Goal: Information Seeking & Learning: Check status

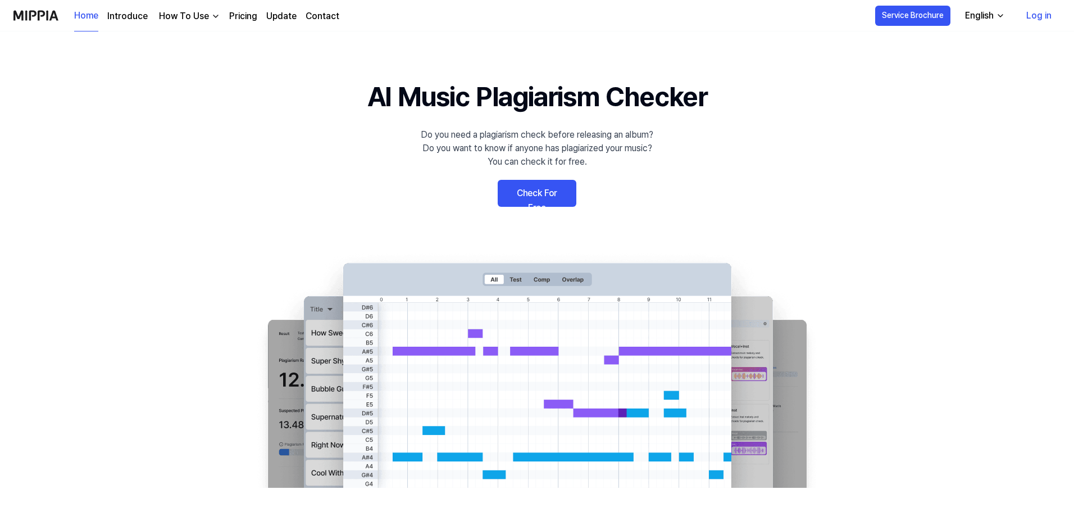
click at [1034, 21] on link "Log in" at bounding box center [1038, 15] width 43 height 31
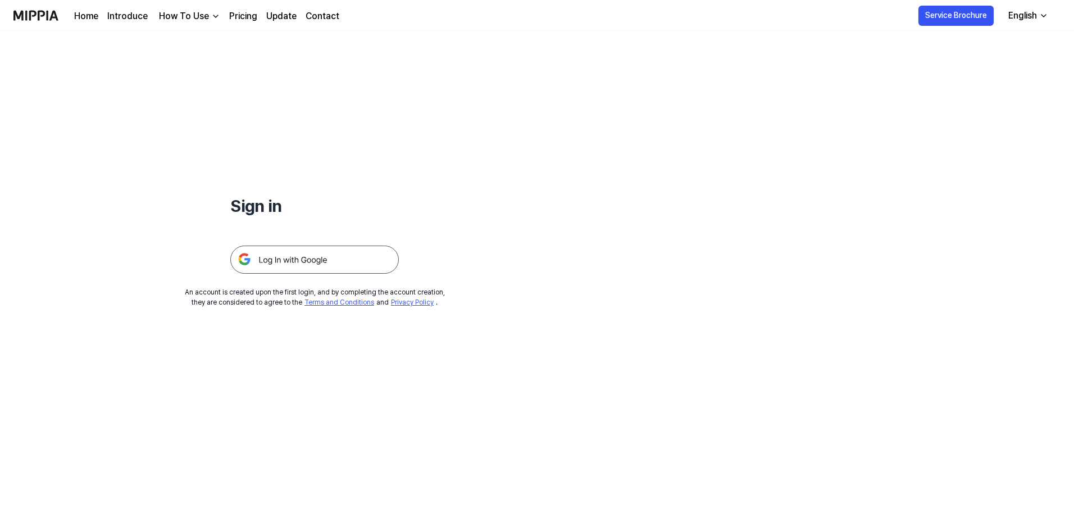
click at [313, 265] on img at bounding box center [314, 259] width 168 height 28
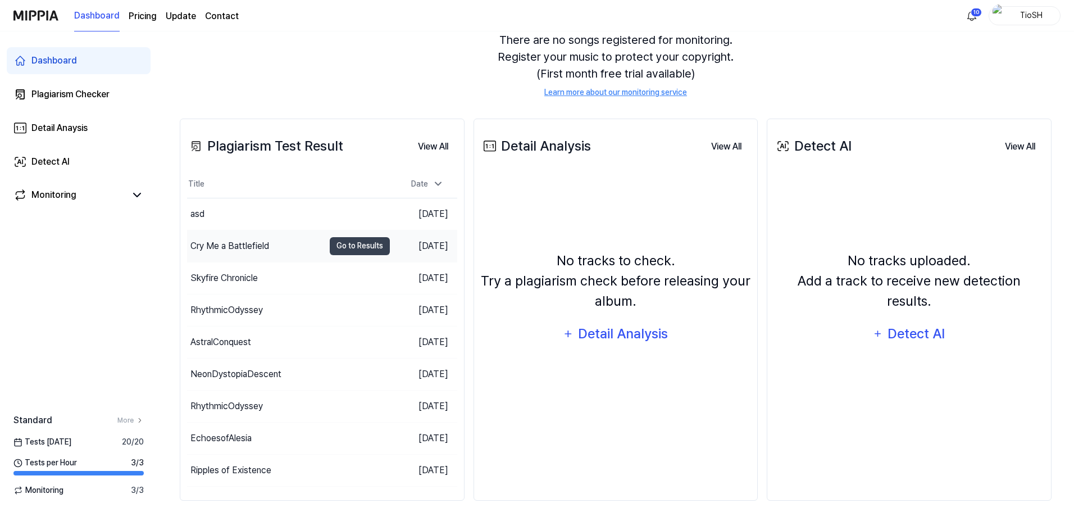
scroll to position [124, 0]
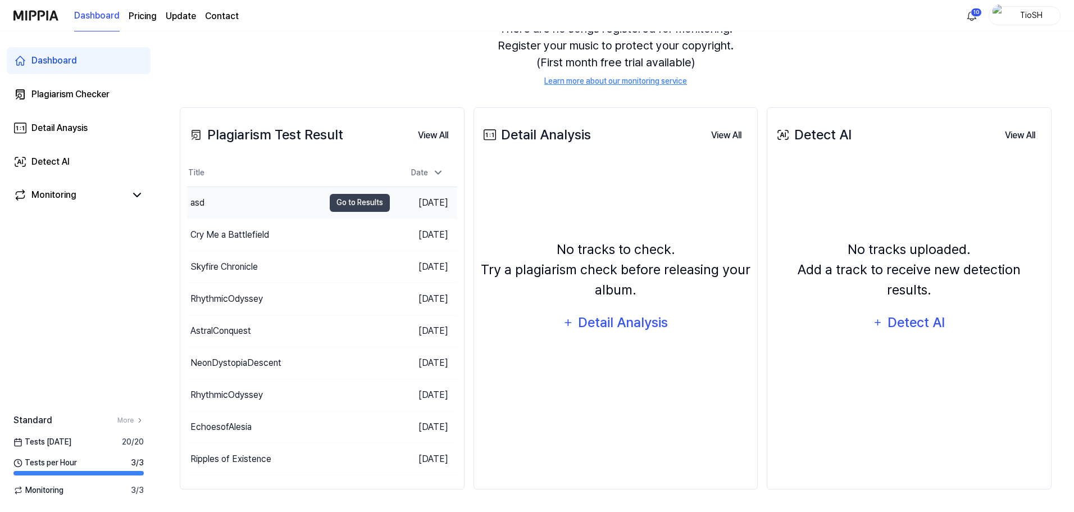
click at [295, 203] on div "asd" at bounding box center [255, 202] width 137 height 31
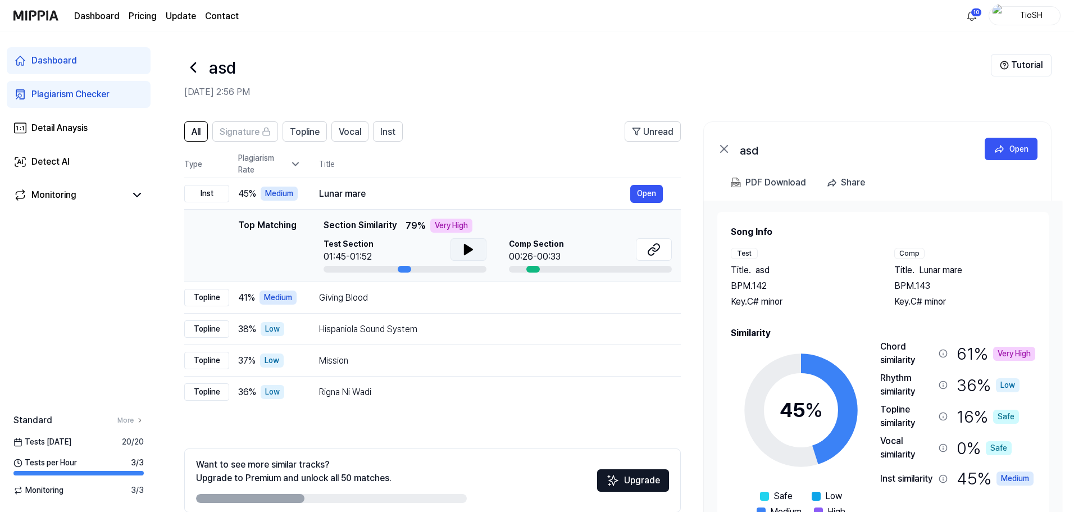
click at [471, 247] on icon at bounding box center [468, 249] width 13 height 13
click at [381, 309] on td "Giving Blood Open" at bounding box center [491, 297] width 380 height 31
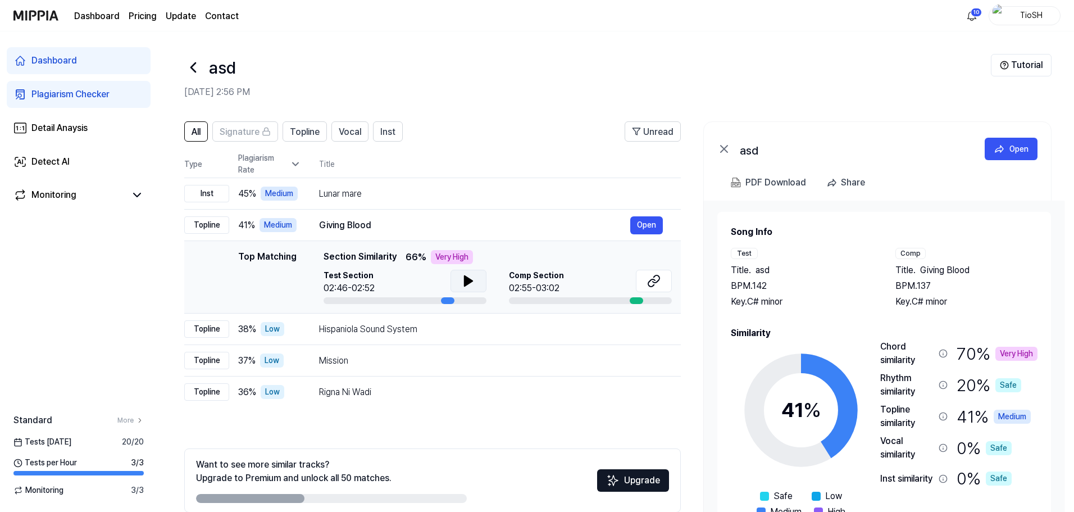
click at [464, 281] on icon at bounding box center [468, 281] width 8 height 10
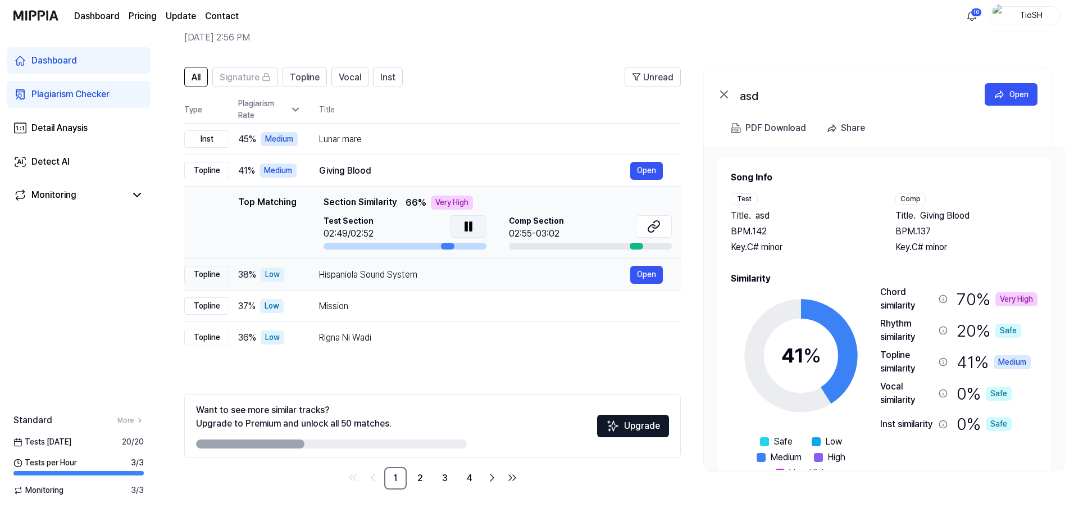
click at [375, 277] on div "Hispaniola Sound System" at bounding box center [474, 274] width 311 height 13
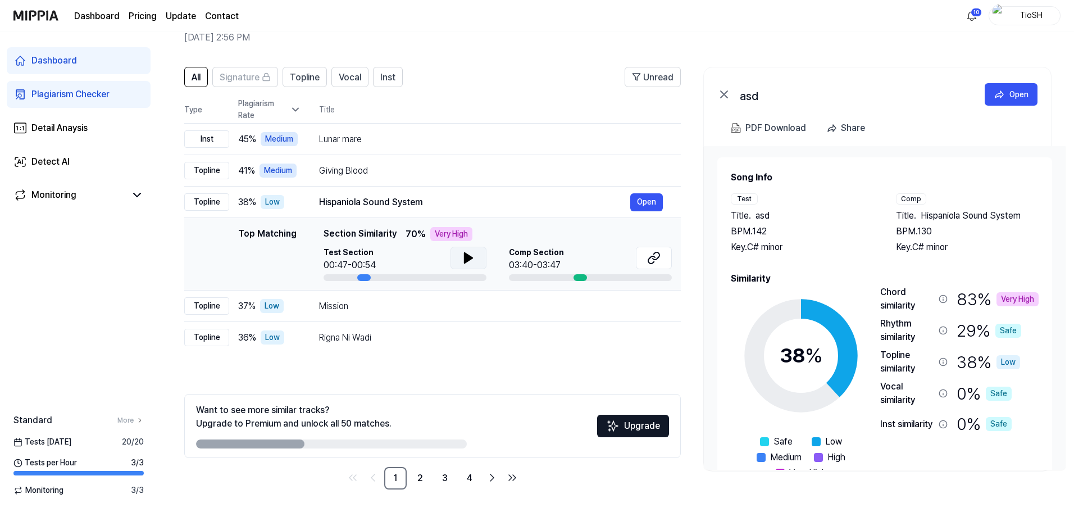
click at [464, 261] on icon at bounding box center [468, 258] width 8 height 10
click at [485, 307] on div "Mission" at bounding box center [474, 305] width 311 height 13
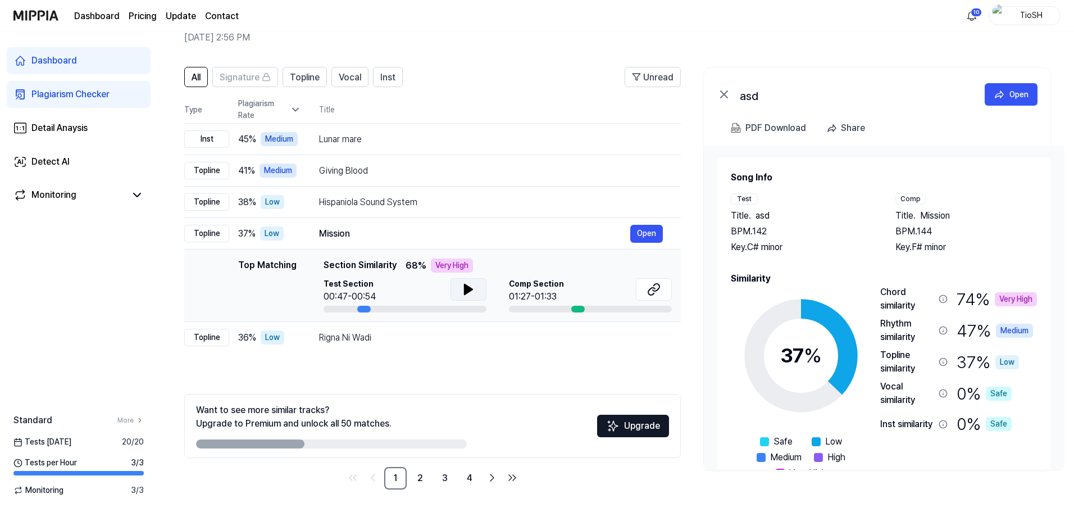
click at [460, 282] on button at bounding box center [468, 289] width 36 height 22
click at [455, 332] on div "Rigna Ni Wadi" at bounding box center [474, 337] width 311 height 13
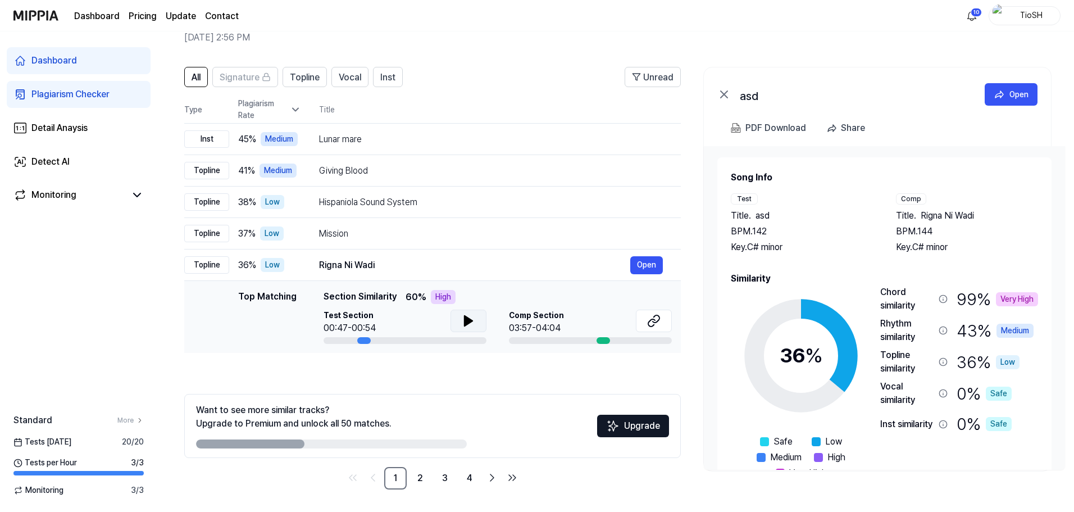
click at [465, 323] on icon at bounding box center [468, 321] width 8 height 10
click at [425, 478] on link "2" at bounding box center [420, 478] width 22 height 22
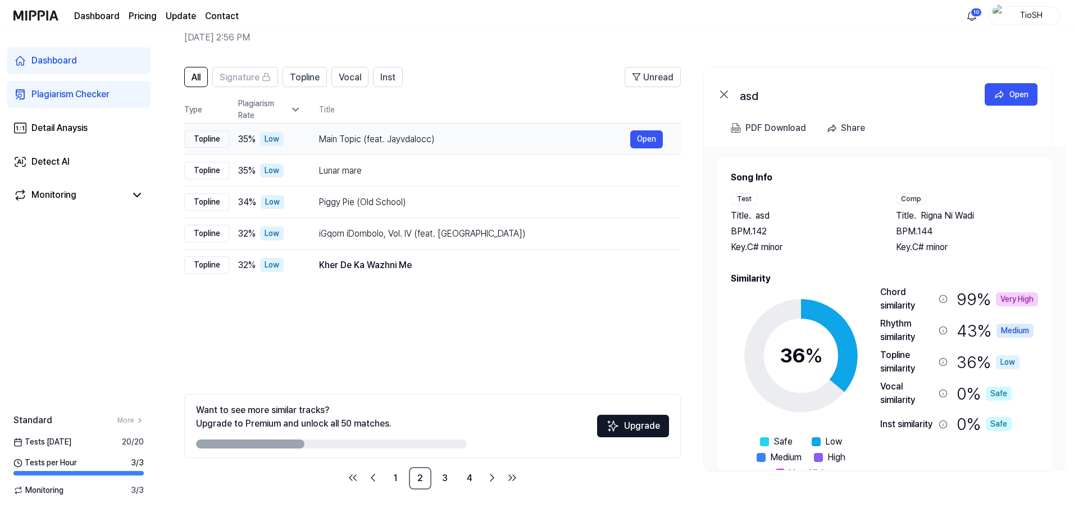
click at [410, 149] on td "Main Topic (feat. Jayvdalocc) Open" at bounding box center [491, 139] width 380 height 31
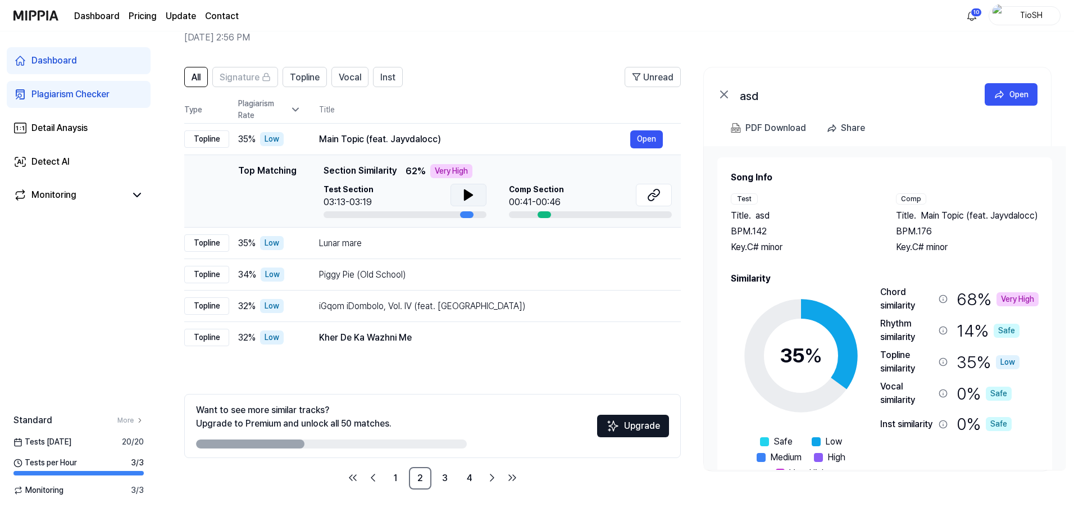
click at [466, 192] on icon at bounding box center [468, 195] width 8 height 10
click at [477, 241] on div "Lunar mare" at bounding box center [474, 242] width 311 height 13
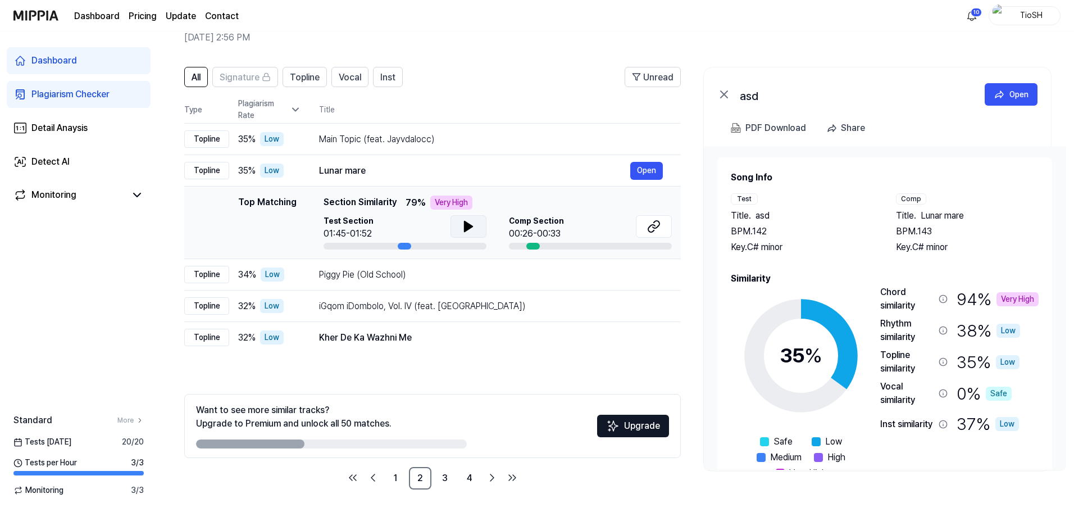
click at [464, 232] on icon at bounding box center [468, 226] width 13 height 13
click at [650, 225] on icon at bounding box center [653, 226] width 13 height 13
click at [421, 276] on div "Piggy Pie (Old School)" at bounding box center [474, 274] width 311 height 13
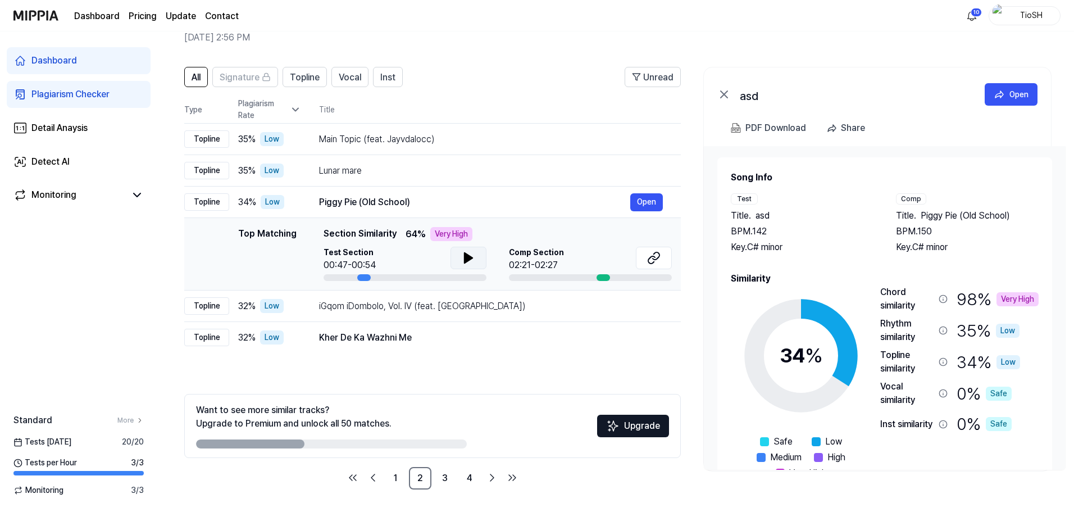
click at [465, 266] on button at bounding box center [468, 258] width 36 height 22
click at [484, 305] on div "iGqom iDombolo, Vol. IV (feat. [GEOGRAPHIC_DATA])" at bounding box center [474, 305] width 311 height 13
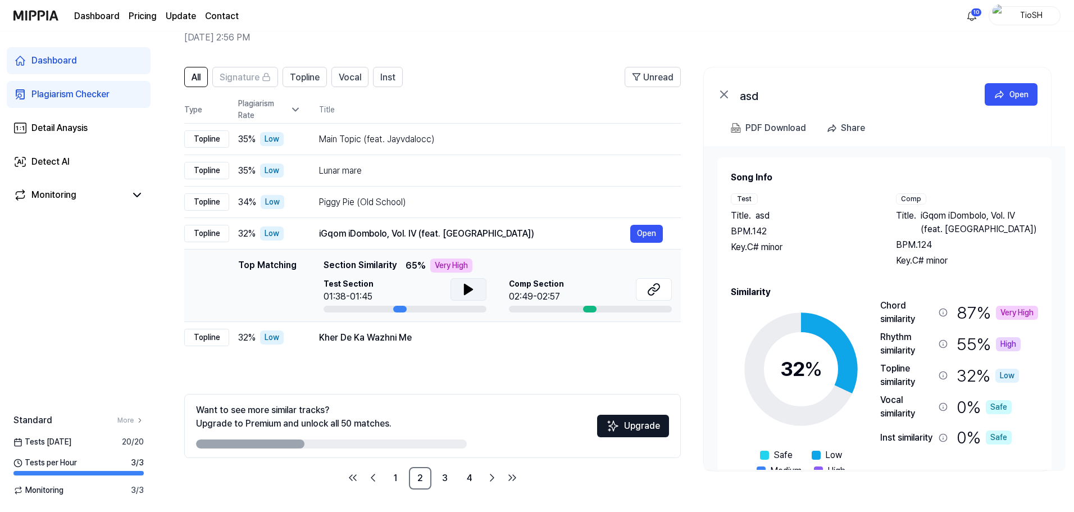
click at [471, 288] on icon at bounding box center [468, 288] width 13 height 13
click at [477, 331] on div "Kher De Ka Wazhni Me" at bounding box center [474, 337] width 311 height 13
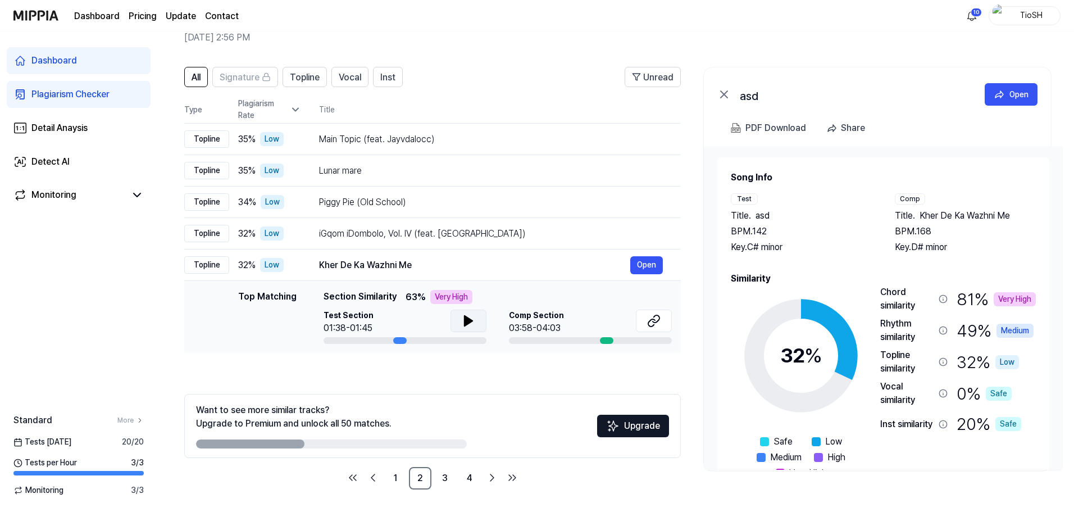
click at [475, 319] on button at bounding box center [468, 320] width 36 height 22
click at [450, 475] on link "3" at bounding box center [445, 478] width 22 height 22
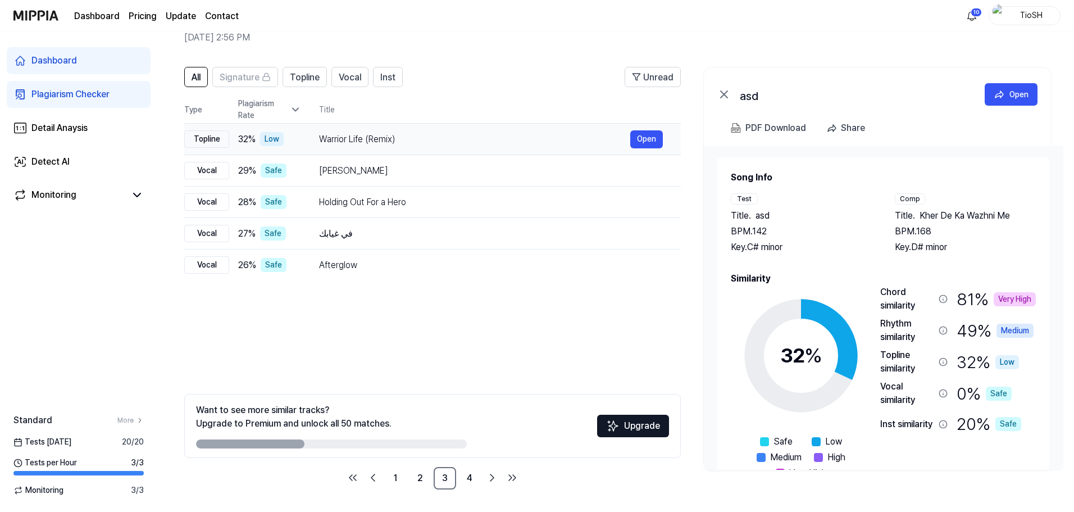
click at [353, 140] on div "Warrior Life (Remix)" at bounding box center [474, 139] width 311 height 13
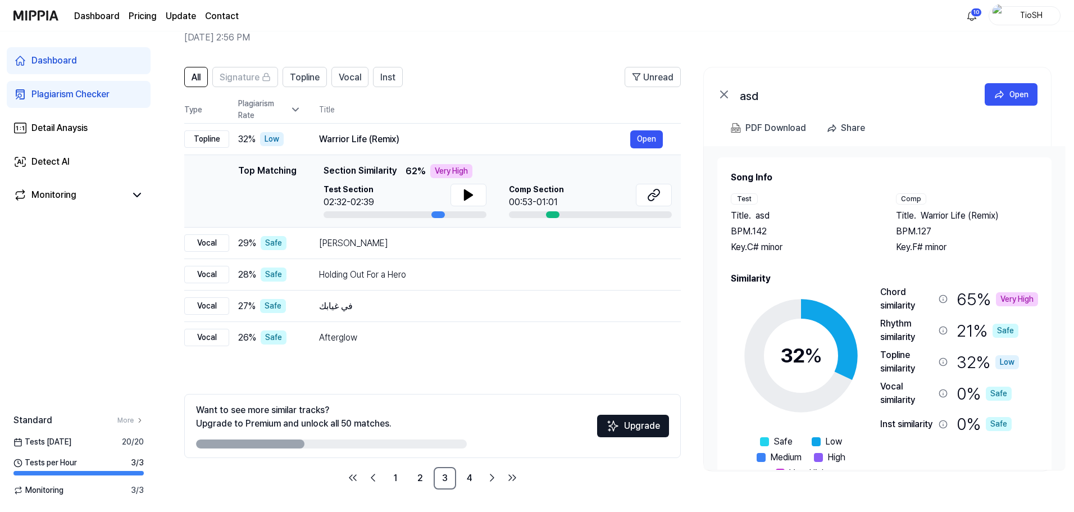
click at [457, 181] on div "Top Matching Section Similarity 62 % Very High Test Section 02:32-02:39 Comp Se…" at bounding box center [497, 191] width 348 height 54
click at [468, 190] on icon at bounding box center [468, 194] width 13 height 13
click at [483, 250] on div "[PERSON_NAME] Open" at bounding box center [491, 243] width 344 height 18
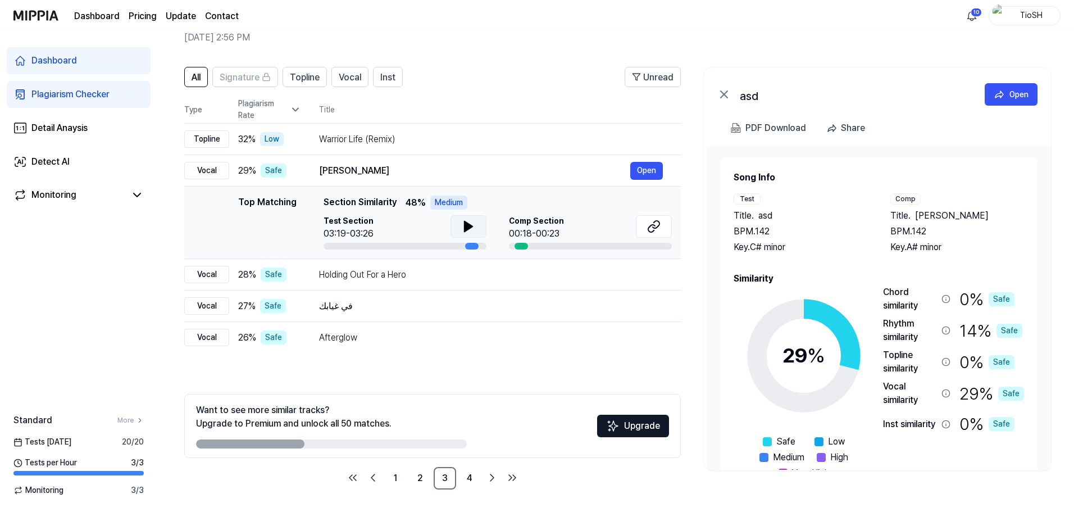
click at [482, 235] on button at bounding box center [468, 226] width 36 height 22
click at [478, 268] on div "Holding Out For a Hero" at bounding box center [474, 274] width 311 height 13
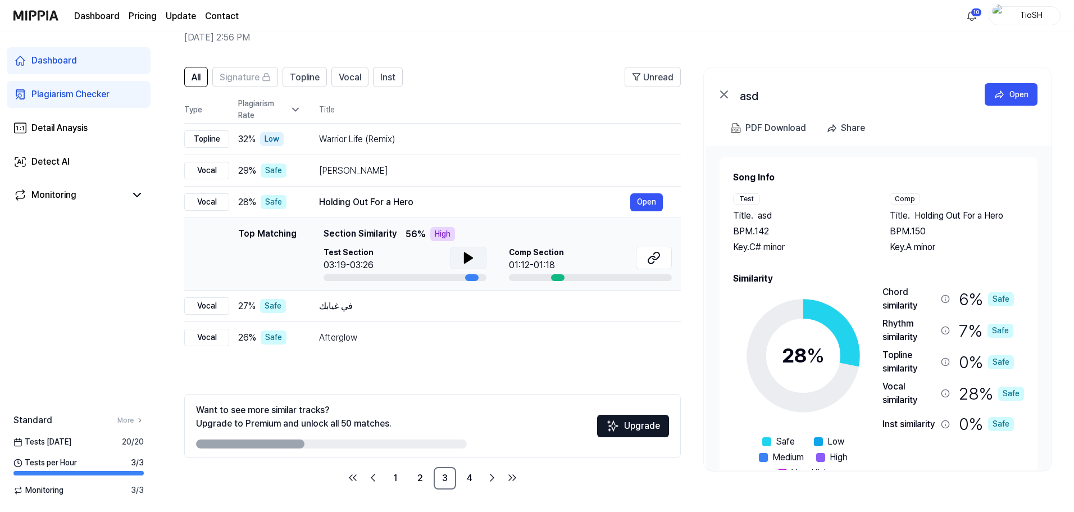
click at [470, 264] on button at bounding box center [468, 258] width 36 height 22
click at [479, 296] on td "في غيابك Open" at bounding box center [491, 305] width 380 height 31
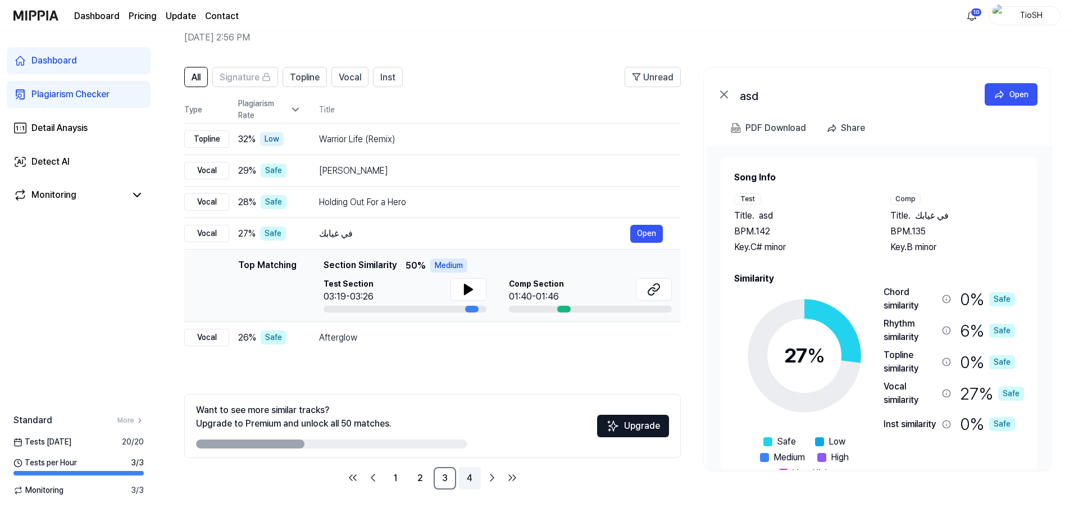
click at [470, 478] on link "4" at bounding box center [469, 478] width 22 height 22
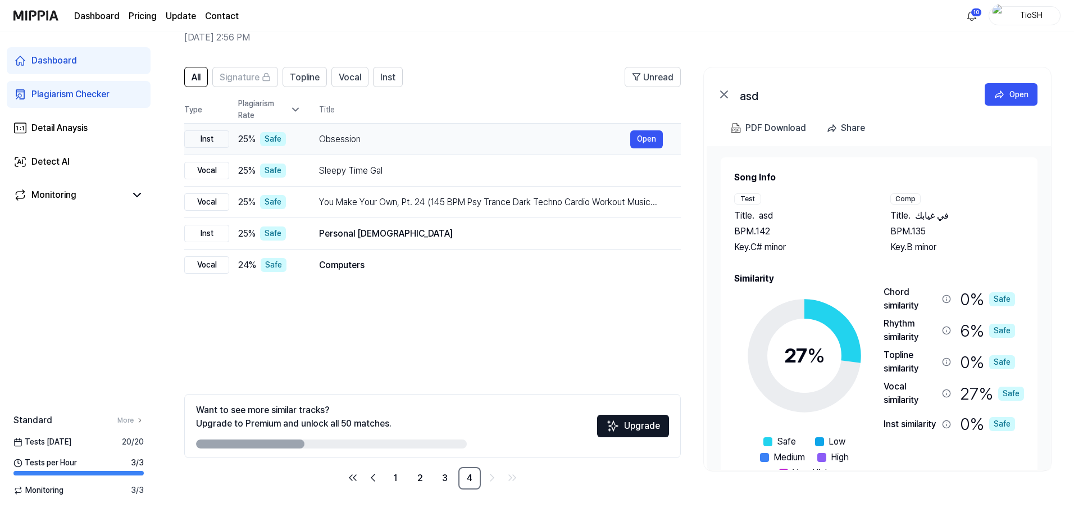
click at [389, 143] on div "Obsession" at bounding box center [474, 139] width 311 height 13
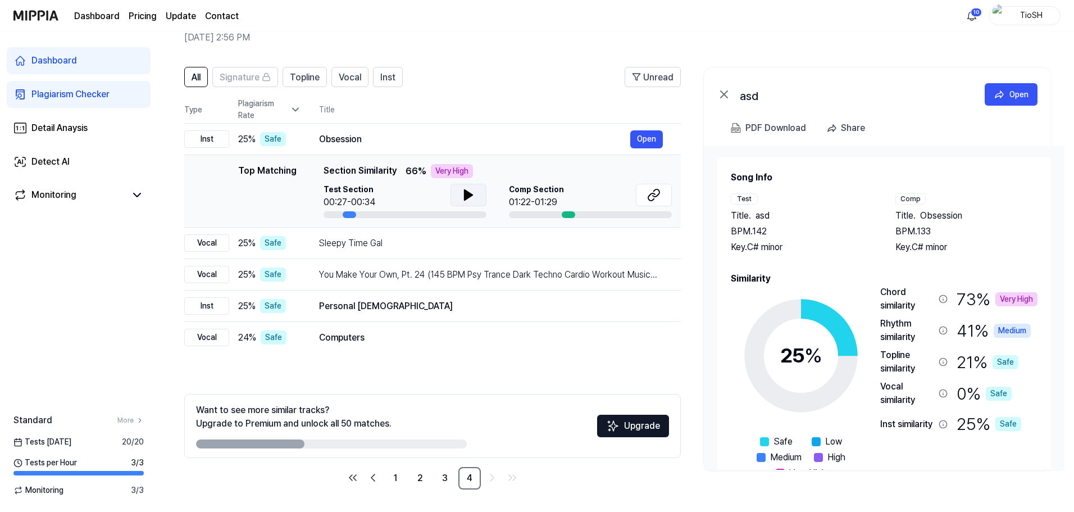
click at [462, 202] on button at bounding box center [468, 195] width 36 height 22
click at [653, 203] on button at bounding box center [654, 195] width 36 height 22
click at [412, 316] on td "Personal [DEMOGRAPHIC_DATA] Open" at bounding box center [491, 305] width 380 height 31
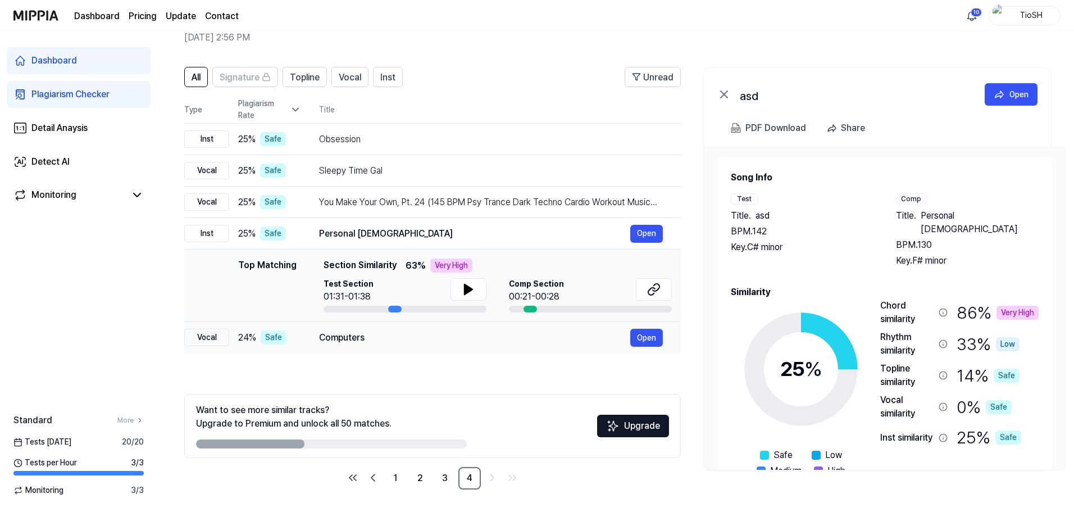
click at [453, 329] on div "Computers Open" at bounding box center [491, 338] width 344 height 18
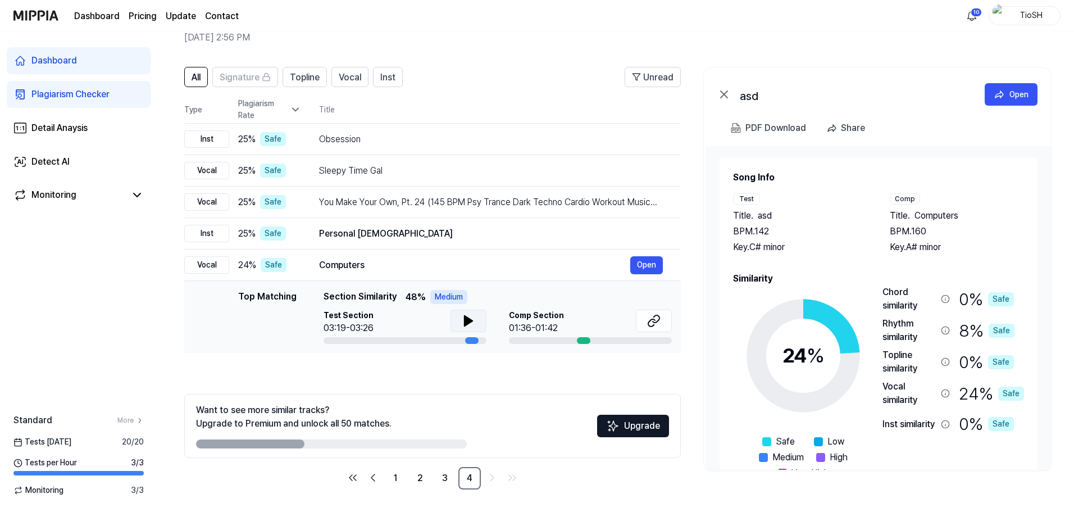
click at [458, 325] on button at bounding box center [468, 320] width 36 height 22
click at [347, 272] on div "Computers Open" at bounding box center [491, 265] width 344 height 18
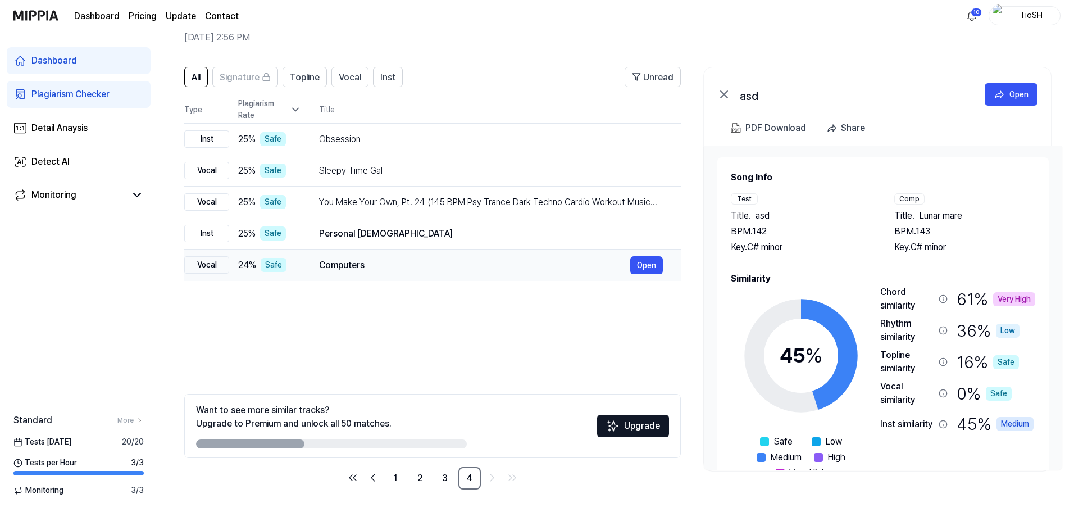
click at [361, 262] on div "Computers" at bounding box center [474, 264] width 311 height 13
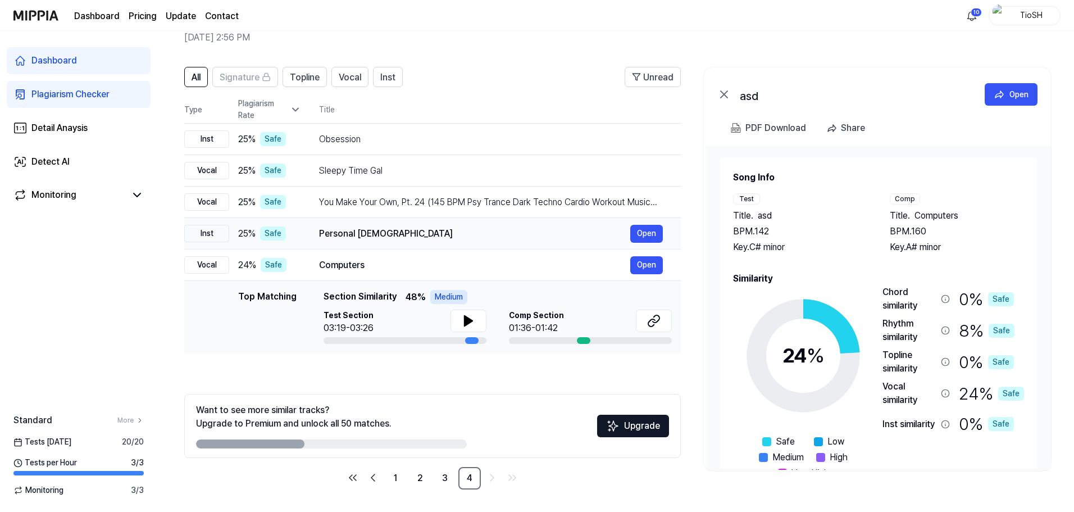
click at [367, 229] on div "Personal [DEMOGRAPHIC_DATA]" at bounding box center [474, 233] width 311 height 13
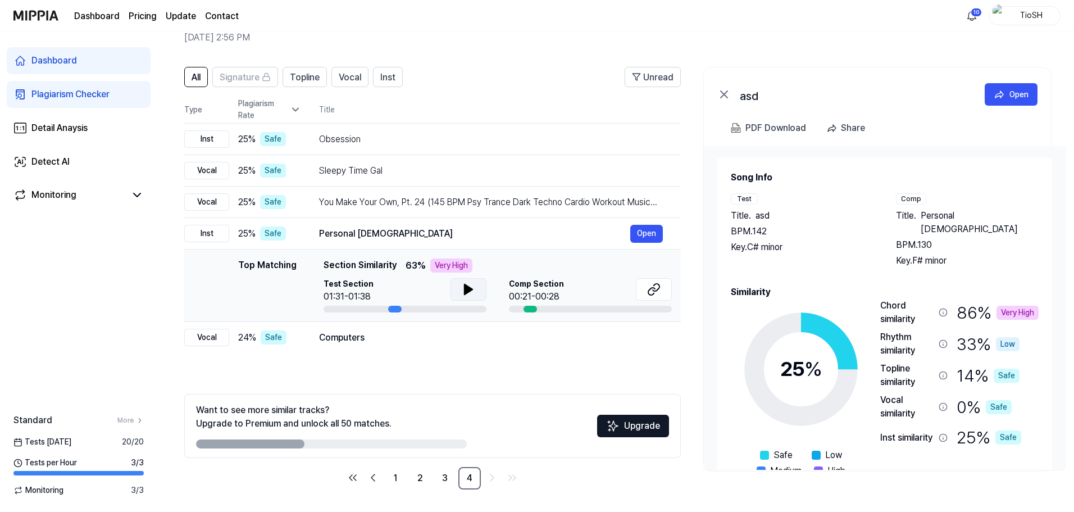
click at [467, 288] on icon at bounding box center [468, 289] width 8 height 10
click at [472, 290] on icon at bounding box center [468, 288] width 13 height 13
click at [653, 294] on icon at bounding box center [651, 291] width 7 height 7
